Goal: Find specific page/section: Find specific page/section

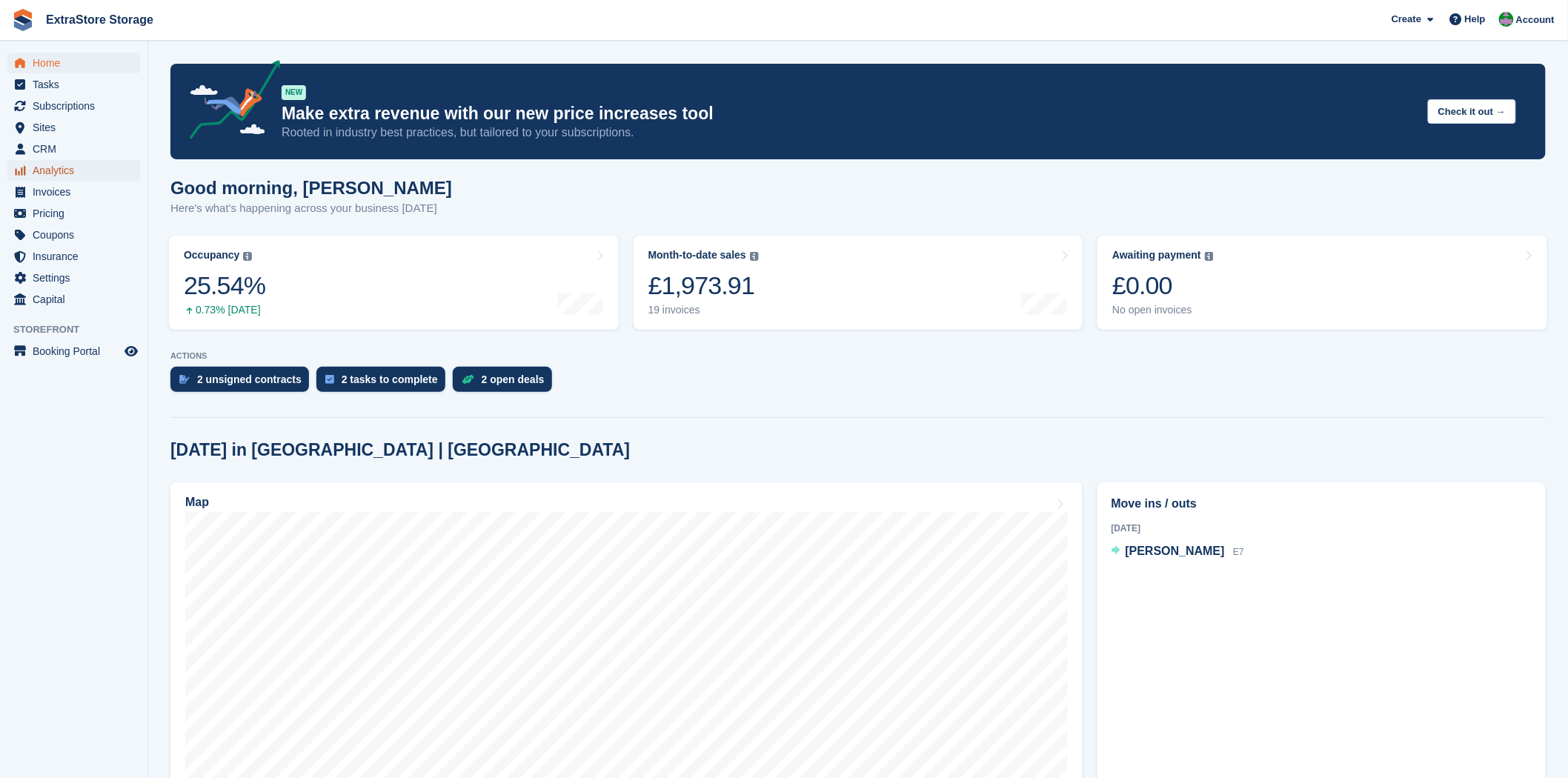
click at [63, 174] on span "Analytics" at bounding box center [77, 170] width 89 height 21
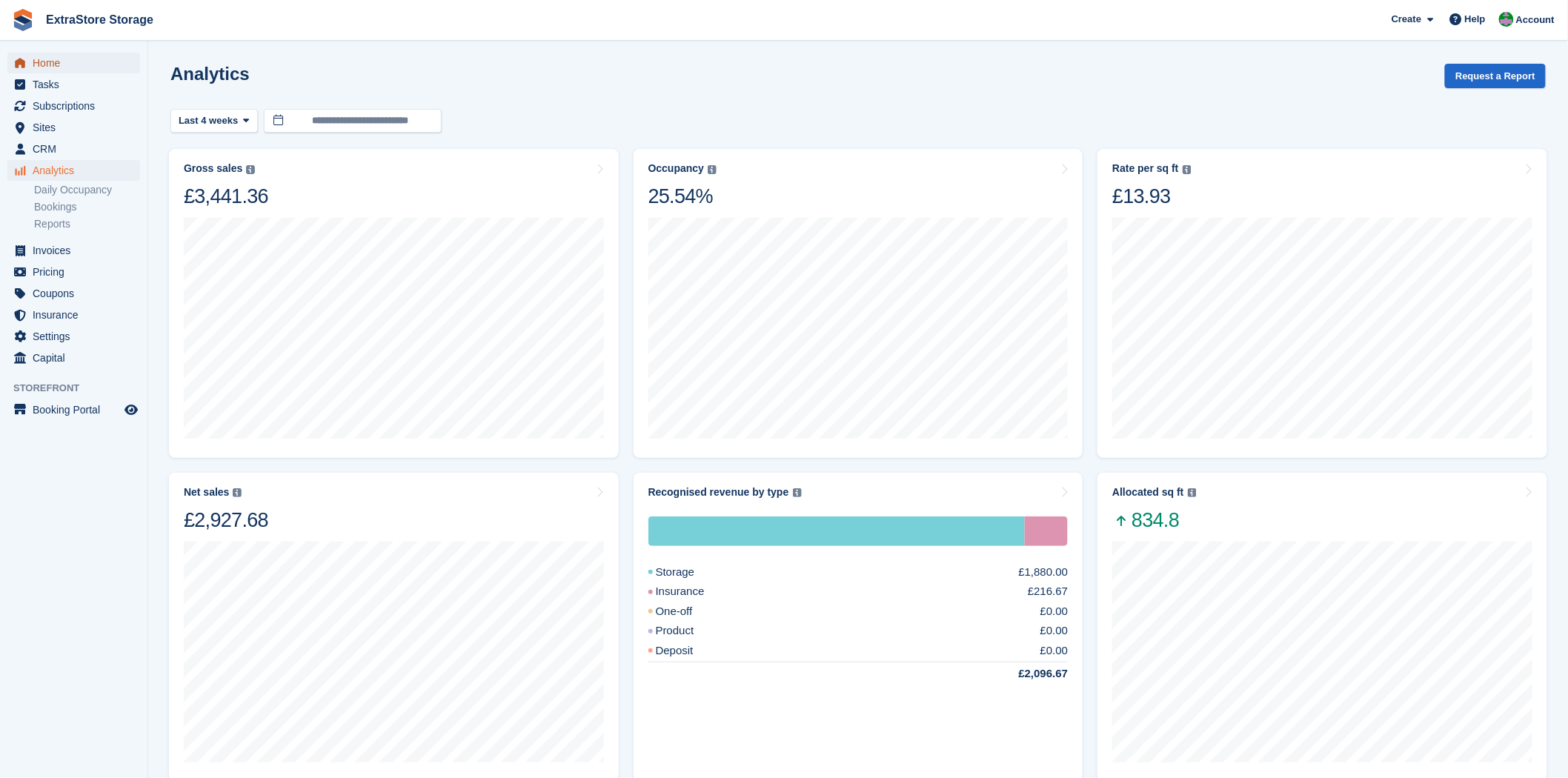
click at [59, 58] on span "Home" at bounding box center [77, 63] width 89 height 21
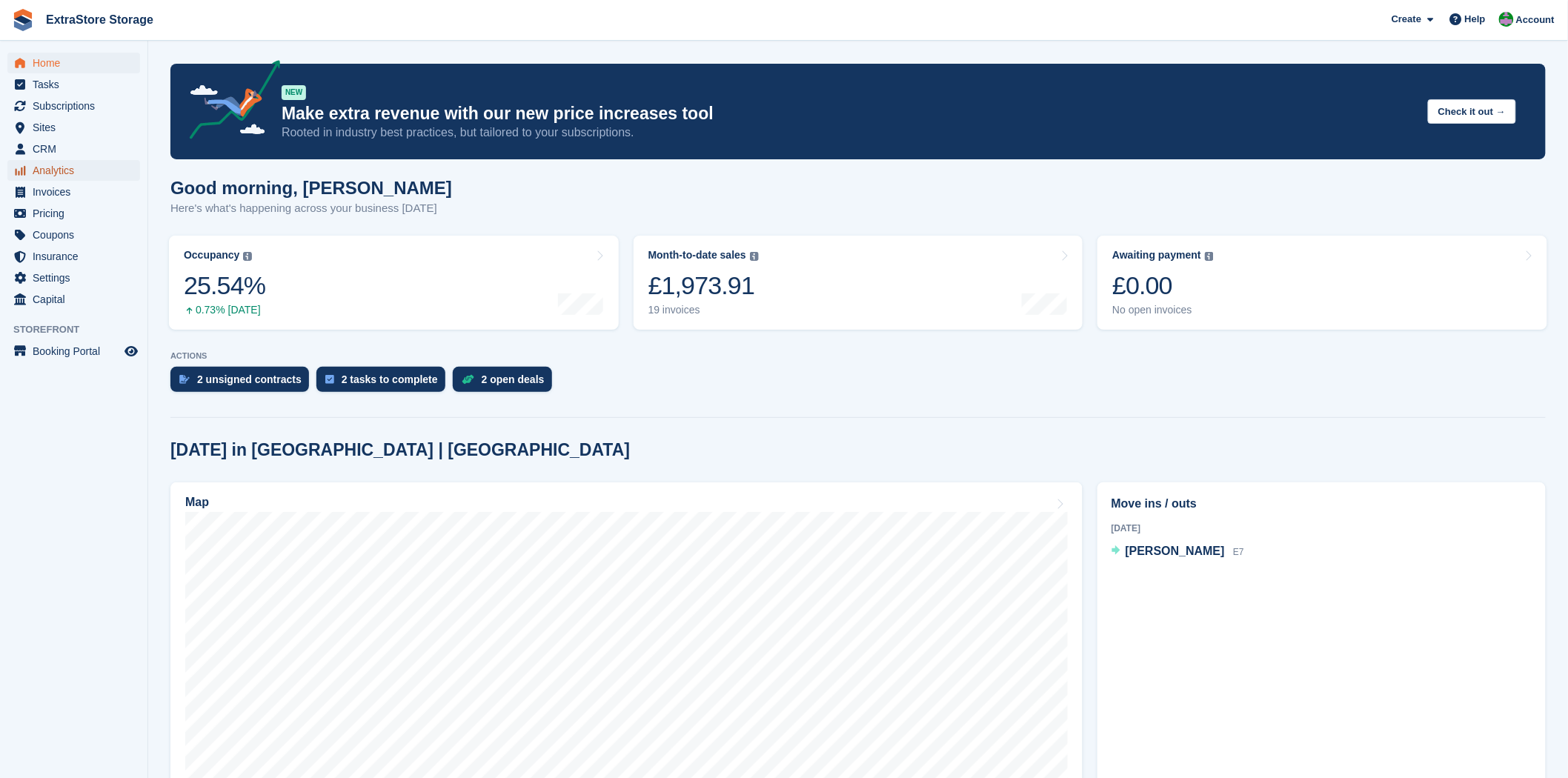
click at [75, 169] on span "Analytics" at bounding box center [77, 170] width 89 height 21
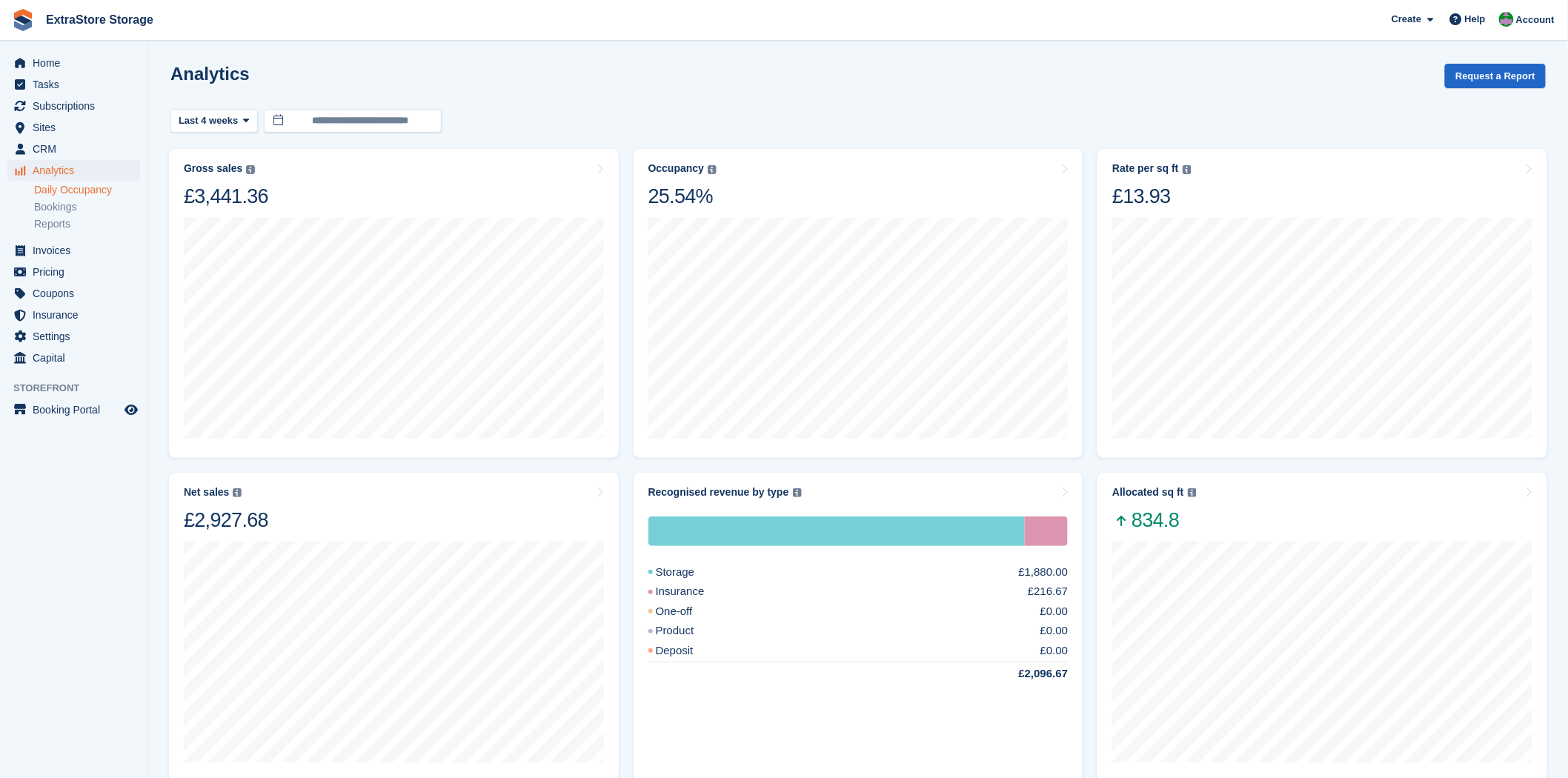
click at [97, 192] on link "Daily Occupancy" at bounding box center [87, 190] width 106 height 14
